Goal: Information Seeking & Learning: Learn about a topic

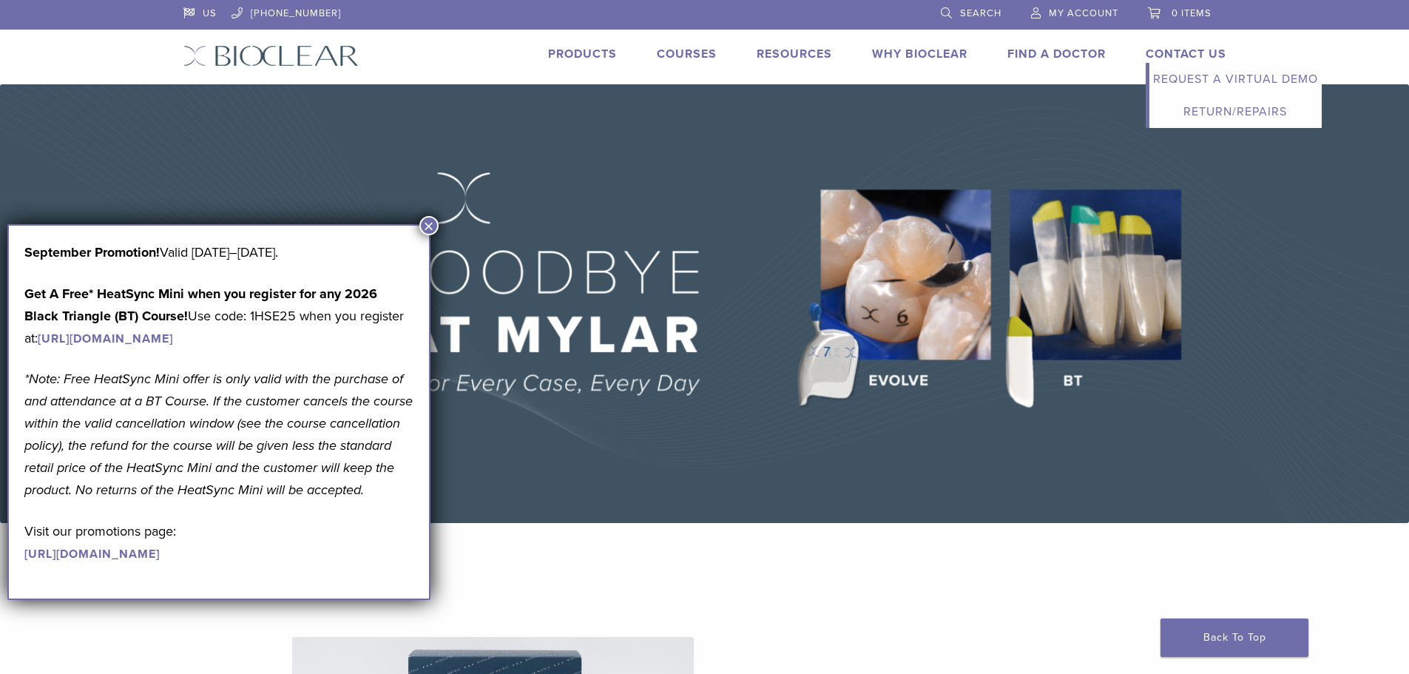
click at [1173, 80] on link "Request a Virtual Demo" at bounding box center [1235, 79] width 172 height 33
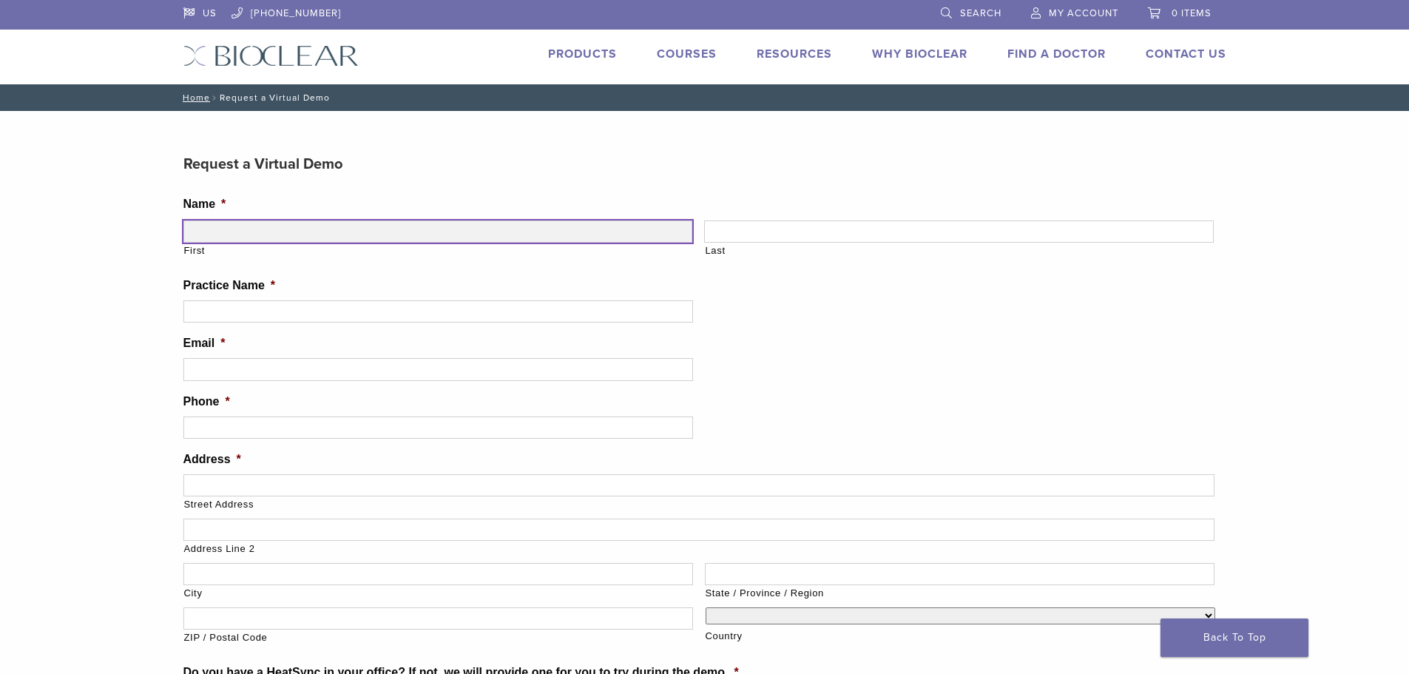
click at [420, 227] on input "First" at bounding box center [438, 231] width 510 height 22
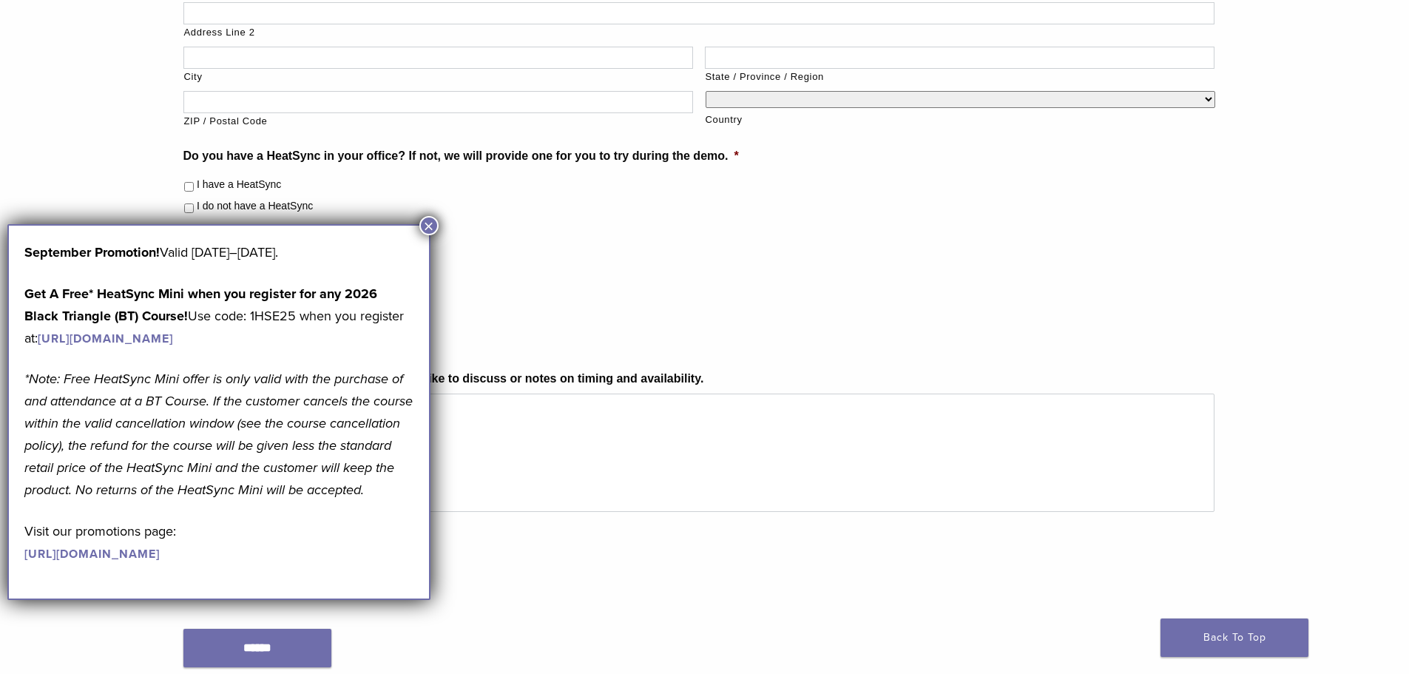
scroll to position [518, 0]
click at [427, 226] on button "×" at bounding box center [428, 225] width 19 height 19
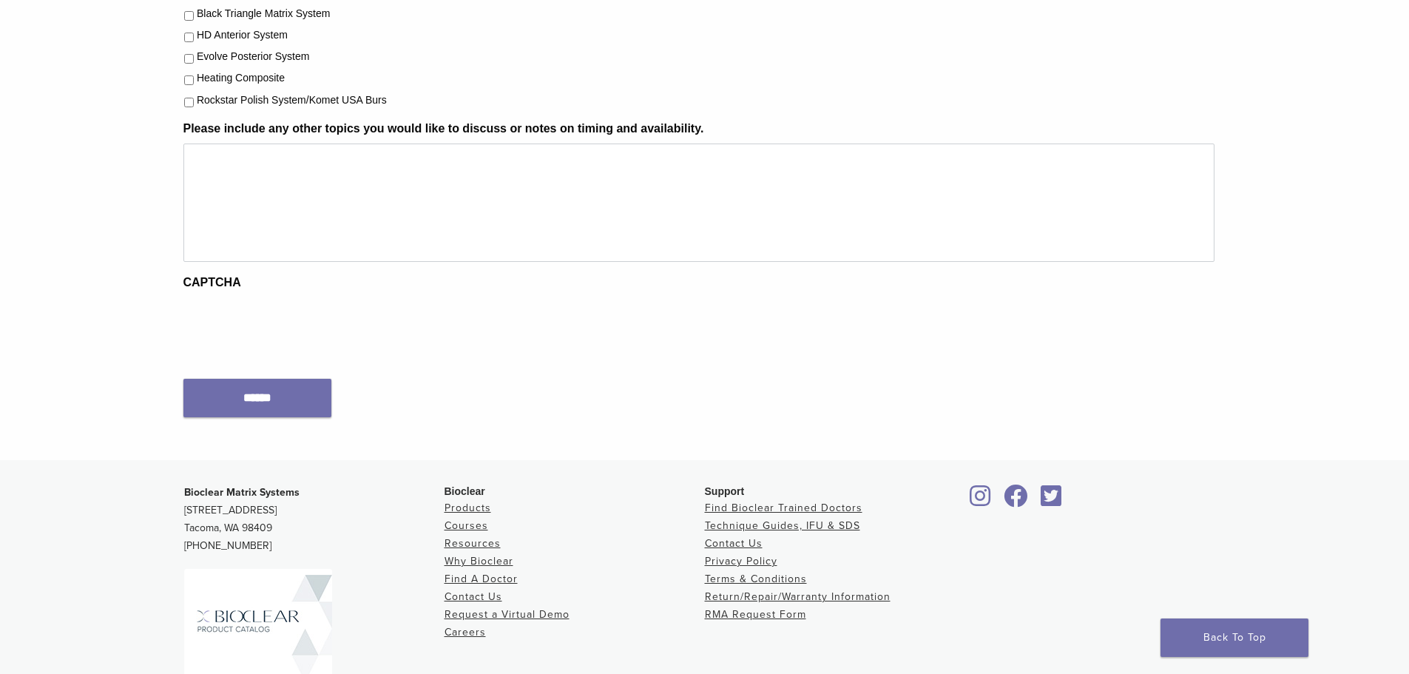
scroll to position [906, 0]
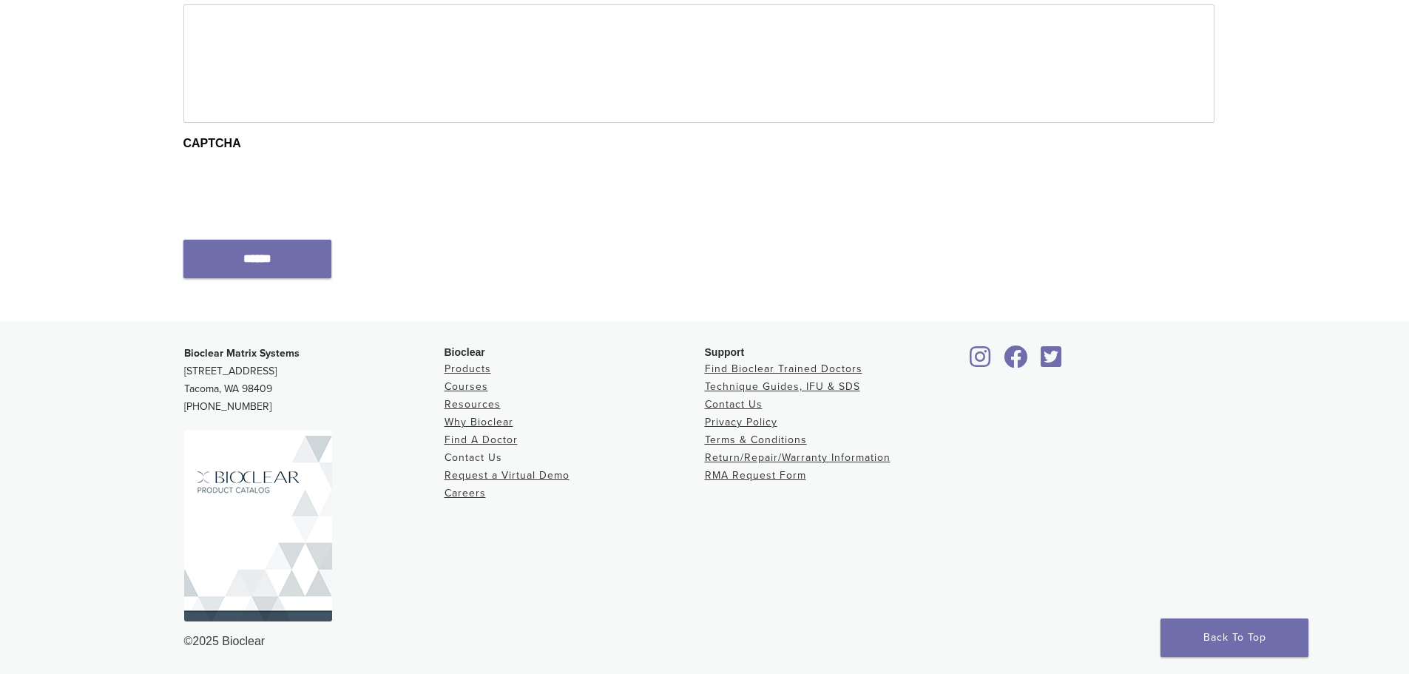
click at [484, 451] on link "Contact Us" at bounding box center [474, 457] width 58 height 13
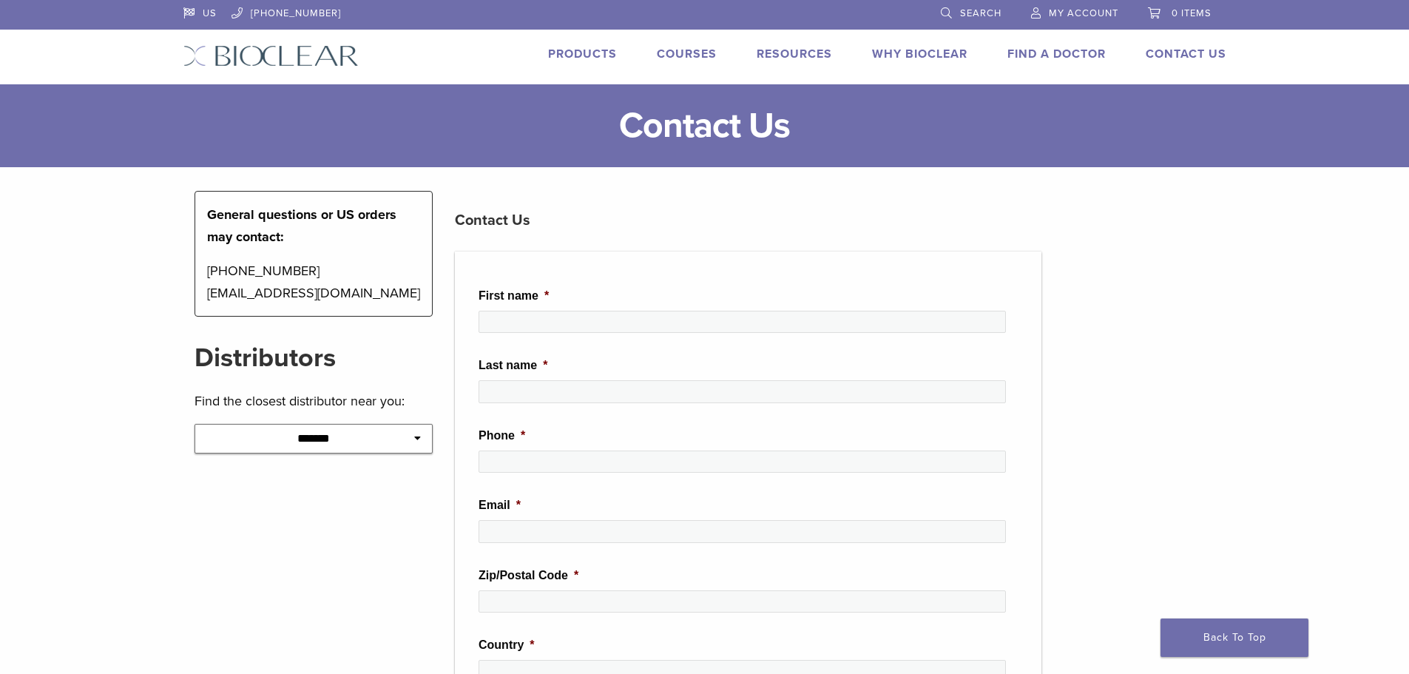
click at [291, 56] on img at bounding box center [270, 55] width 175 height 21
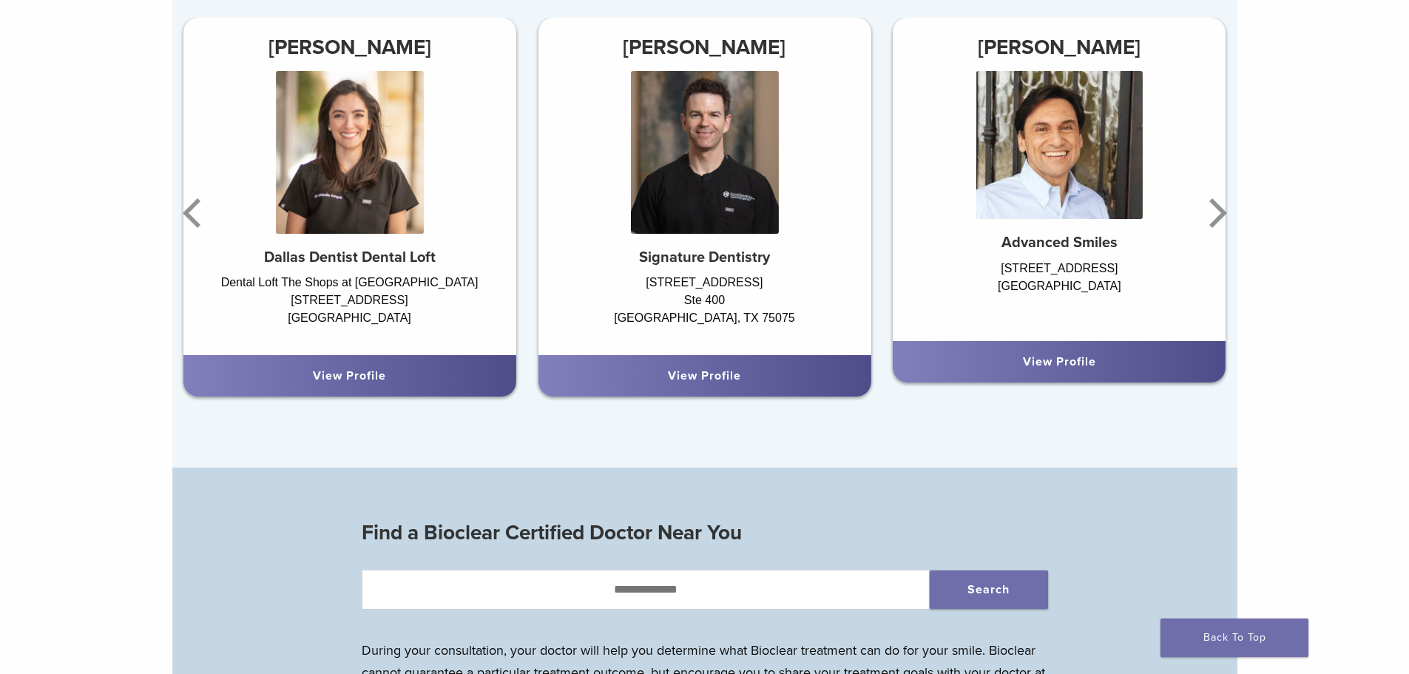
scroll to position [1035, 0]
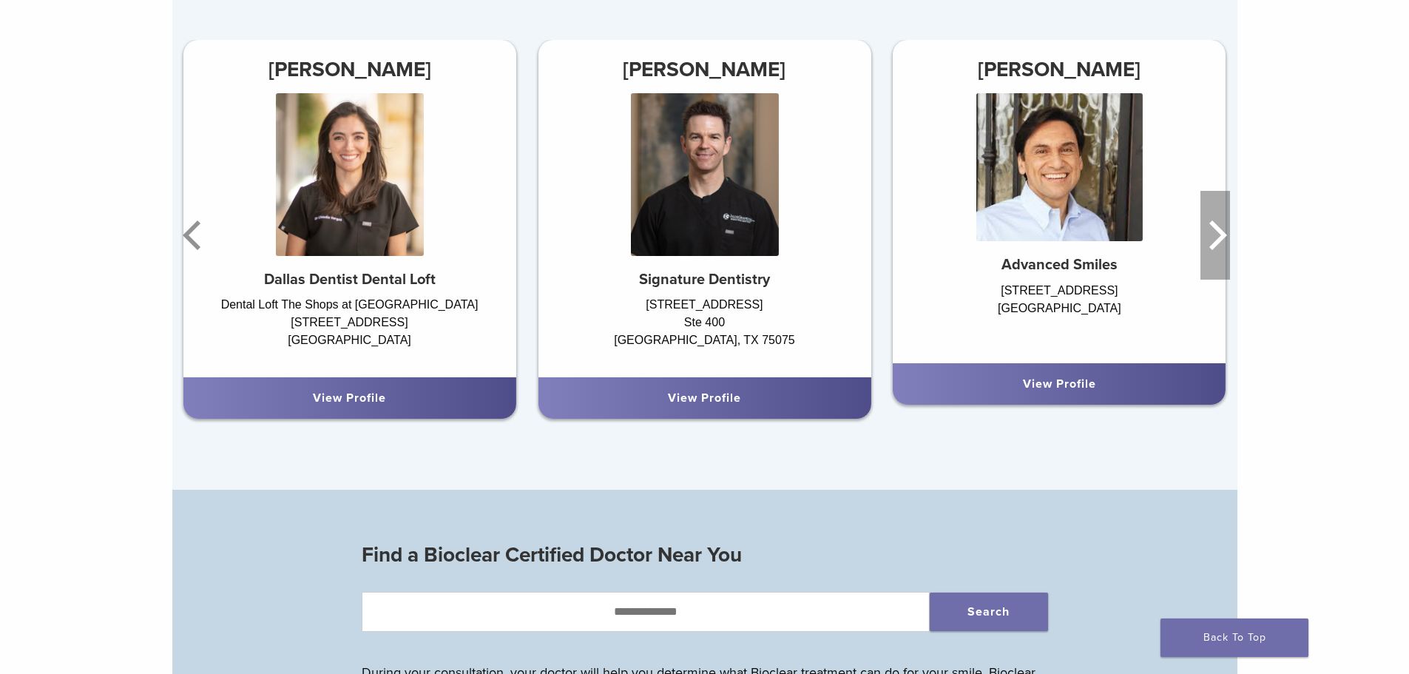
click at [1216, 250] on icon "Next" at bounding box center [1215, 235] width 30 height 89
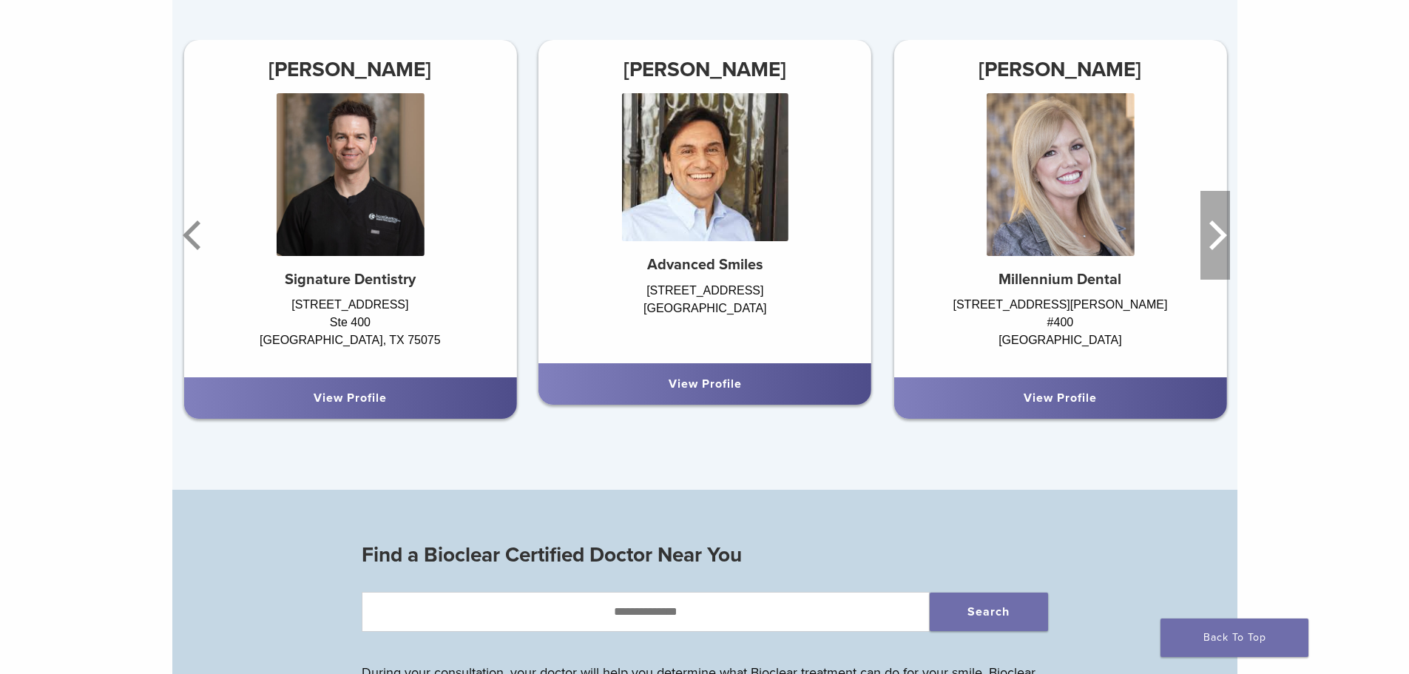
click at [1216, 250] on icon "Next" at bounding box center [1215, 235] width 30 height 89
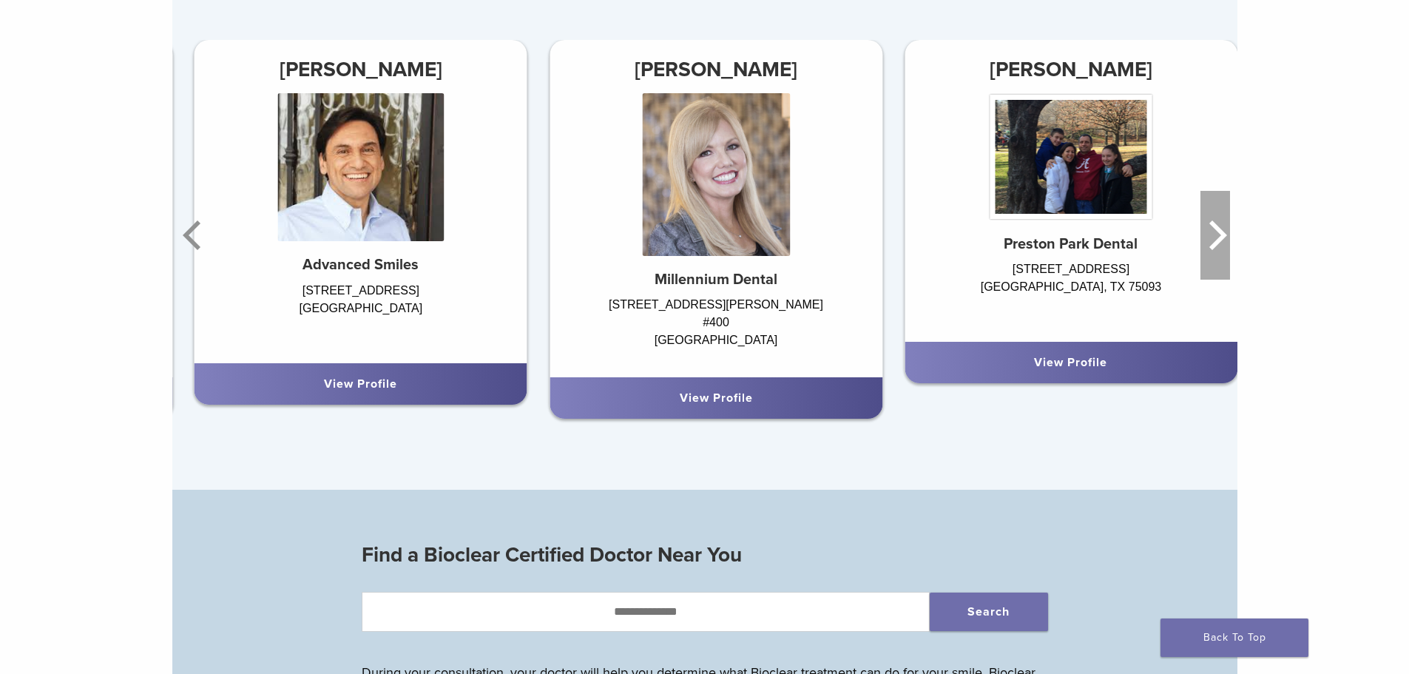
click at [1216, 250] on icon "Next" at bounding box center [1215, 235] width 30 height 89
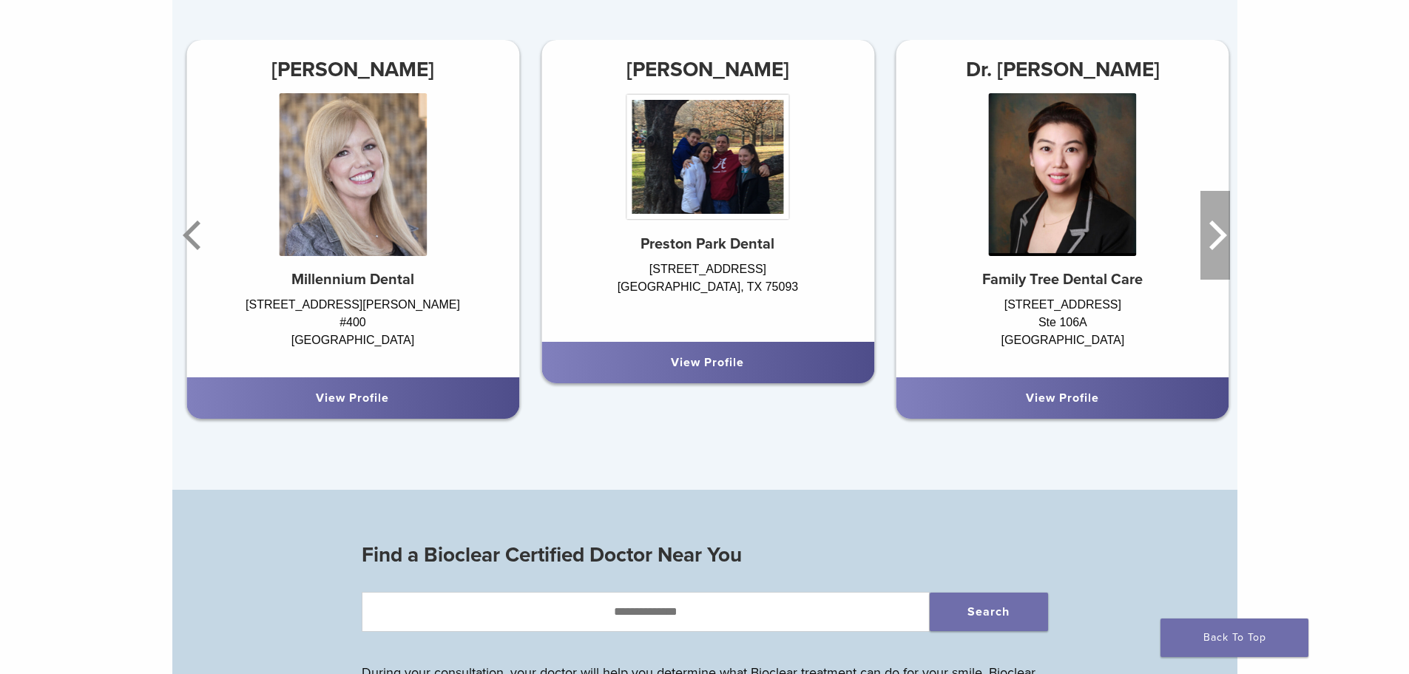
click at [1216, 250] on icon "Next" at bounding box center [1215, 235] width 30 height 89
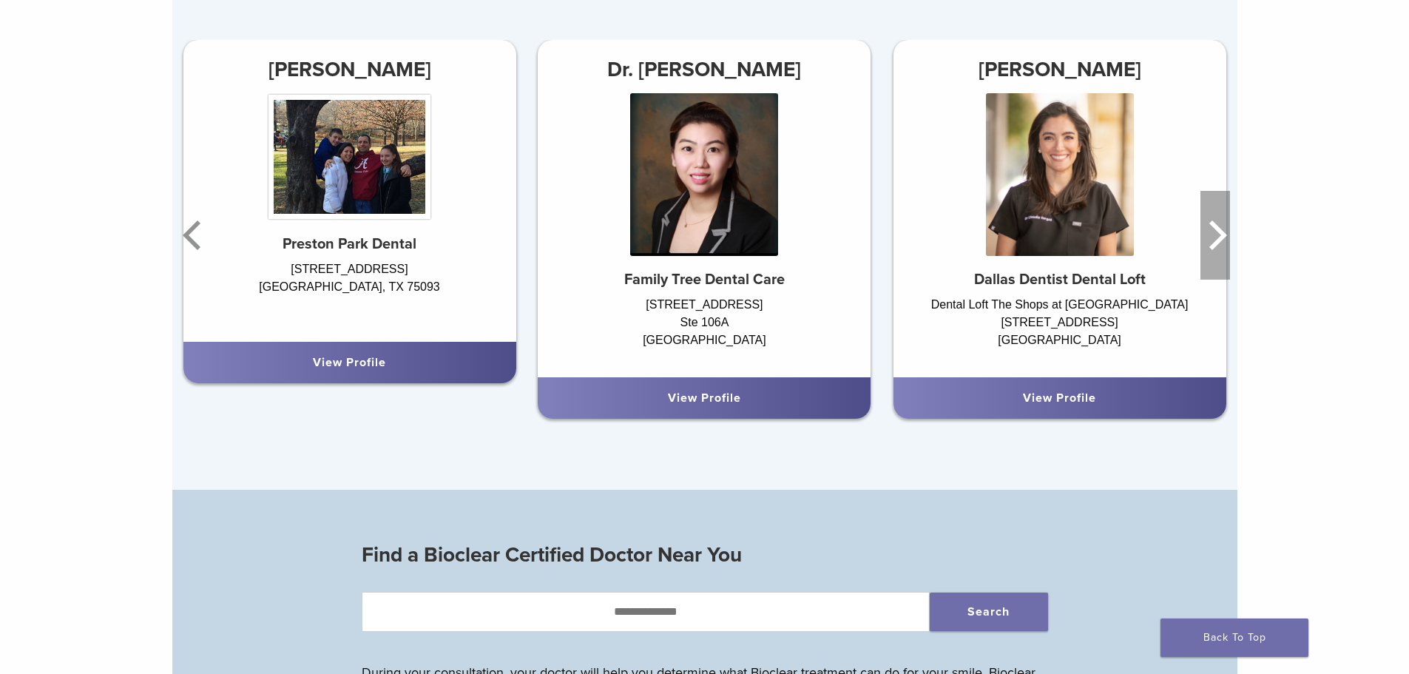
click at [1216, 250] on icon "Next" at bounding box center [1215, 235] width 30 height 89
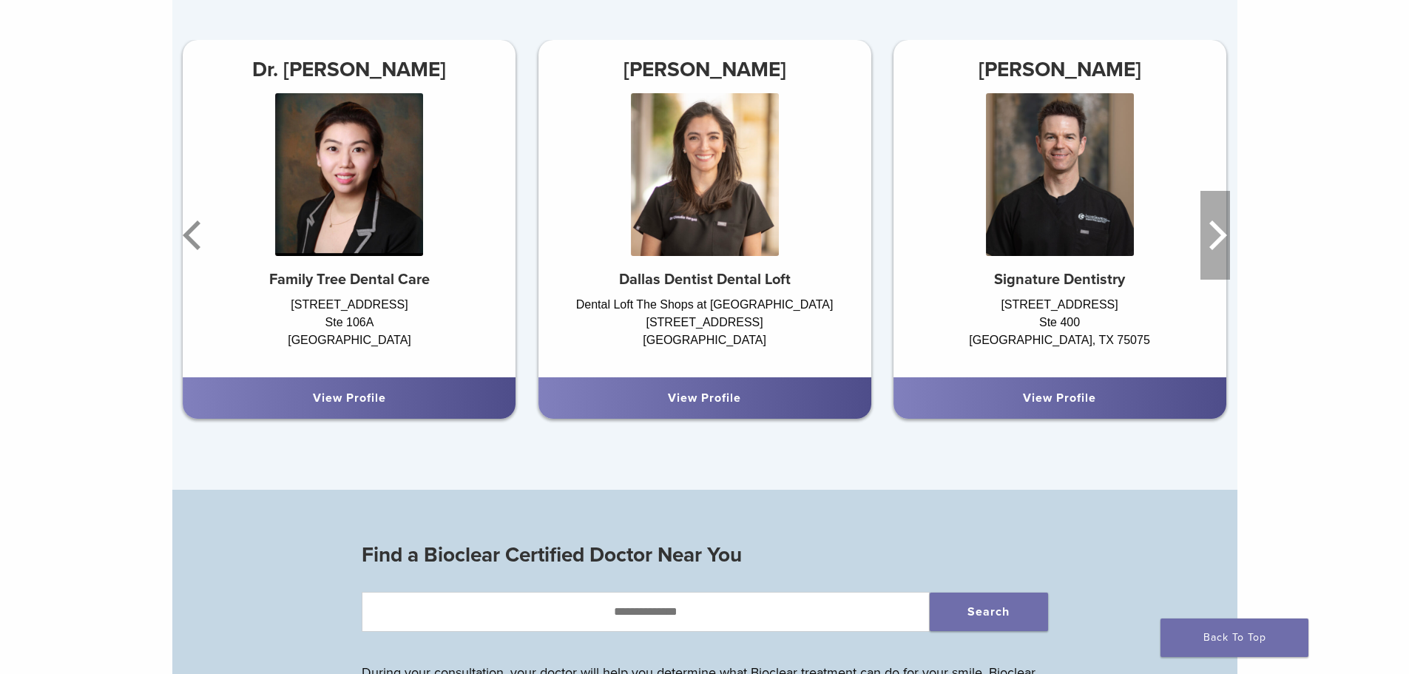
click at [1216, 250] on icon "Next" at bounding box center [1215, 235] width 30 height 89
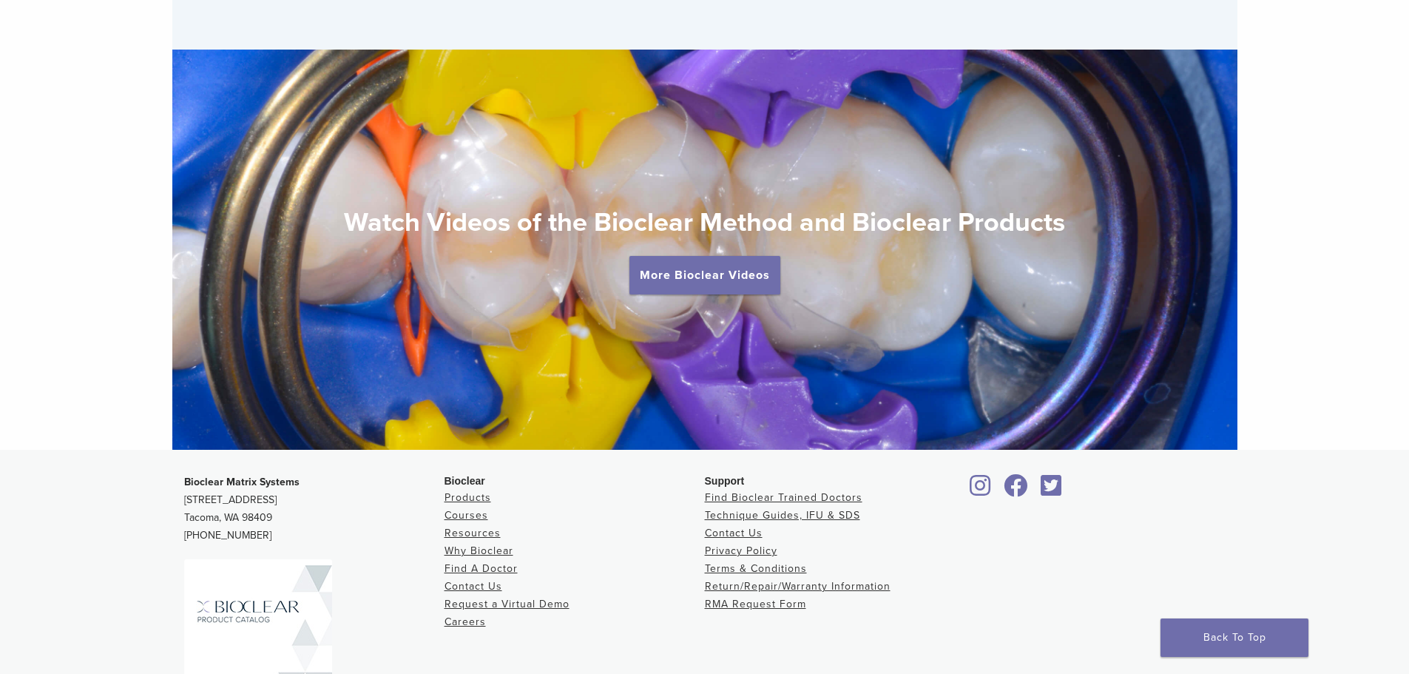
scroll to position [2645, 0]
